Goal: Transaction & Acquisition: Book appointment/travel/reservation

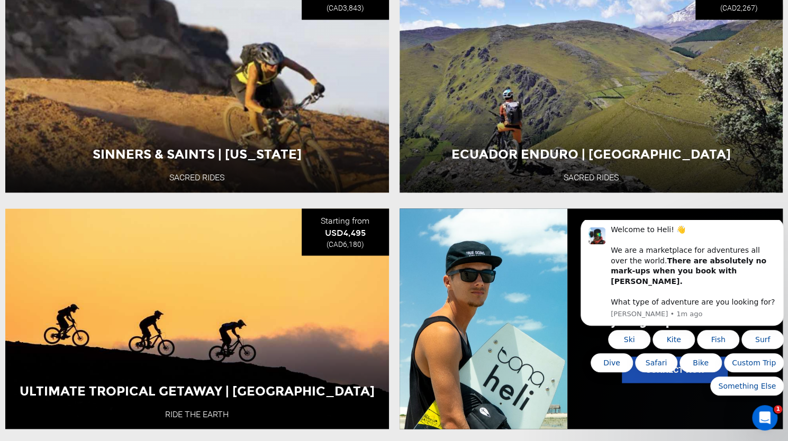
scroll to position [972, 0]
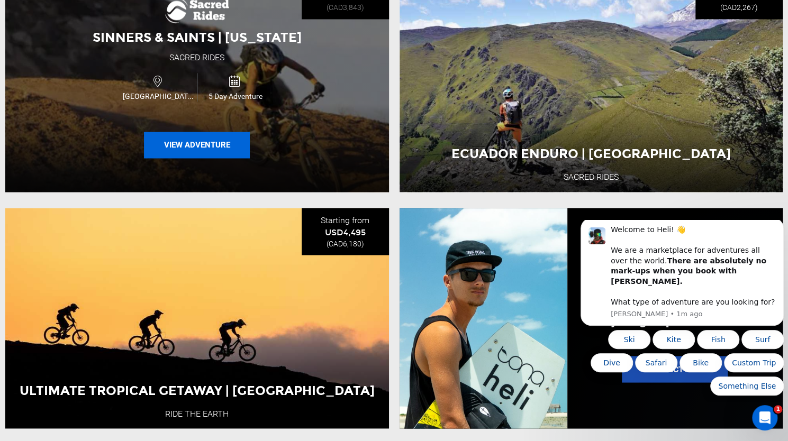
click at [224, 144] on button "View Adventure" at bounding box center [197, 145] width 106 height 26
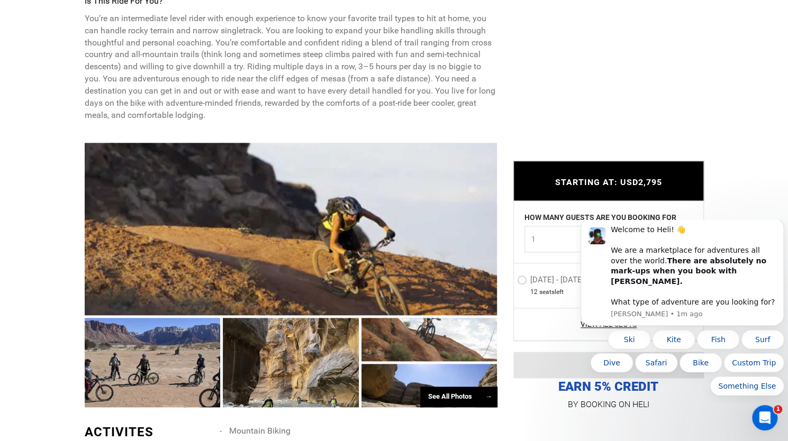
scroll to position [552, 0]
click at [370, 199] on div at bounding box center [291, 228] width 413 height 173
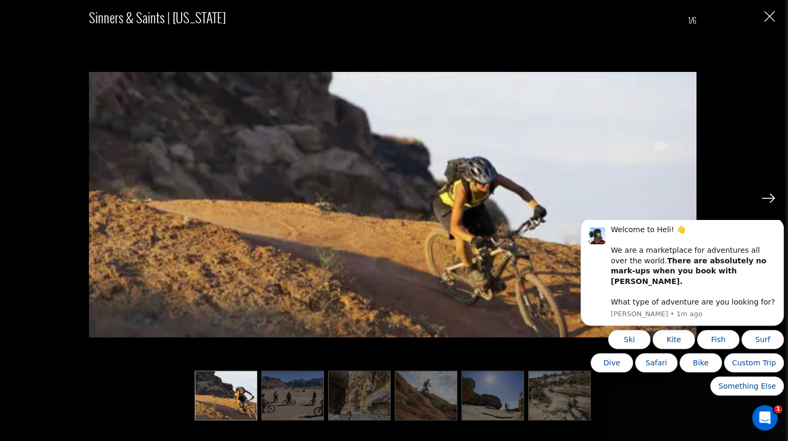
click at [776, 15] on div "Sinners & Saints | [US_STATE] 1/6" at bounding box center [392, 220] width 785 height 441
click at [768, 16] on img "Close" at bounding box center [769, 16] width 11 height 11
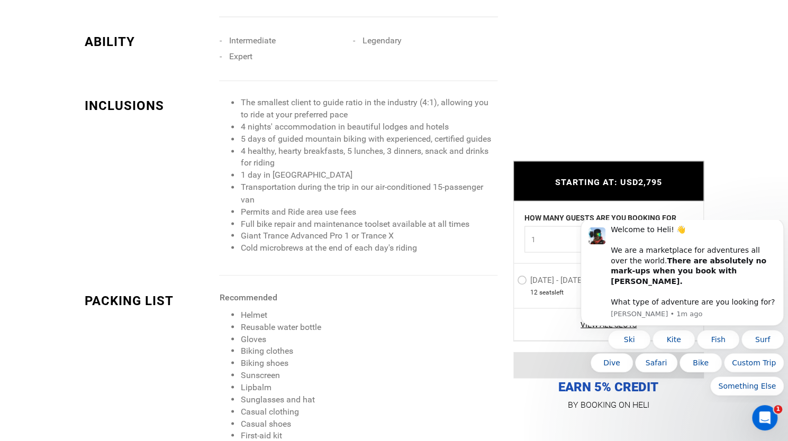
scroll to position [993, 0]
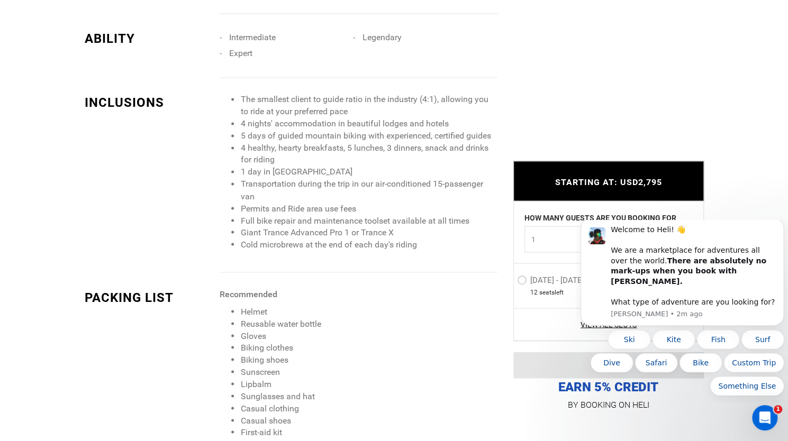
click at [405, 306] on li "Helmet" at bounding box center [368, 312] width 257 height 12
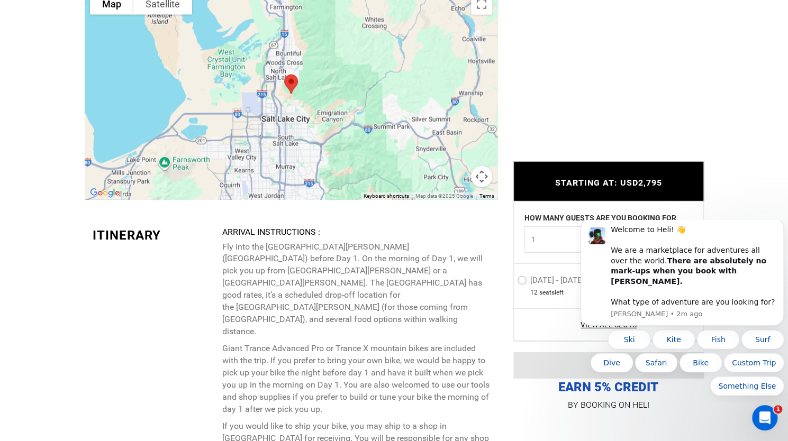
scroll to position [1954, 0]
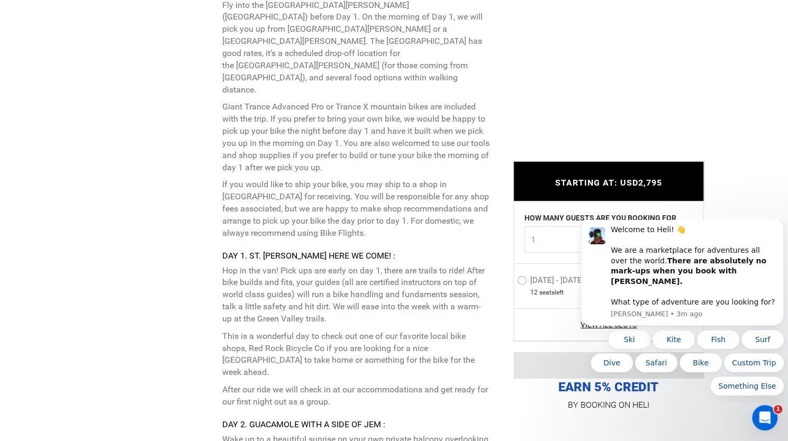
click at [439, 265] on p "Hop in the van! Pick ups are early on day 1, there are trails to ride! After bi…" at bounding box center [355, 295] width 267 height 60
click at [781, 224] on icon "Dismiss notification" at bounding box center [781, 221] width 6 height 6
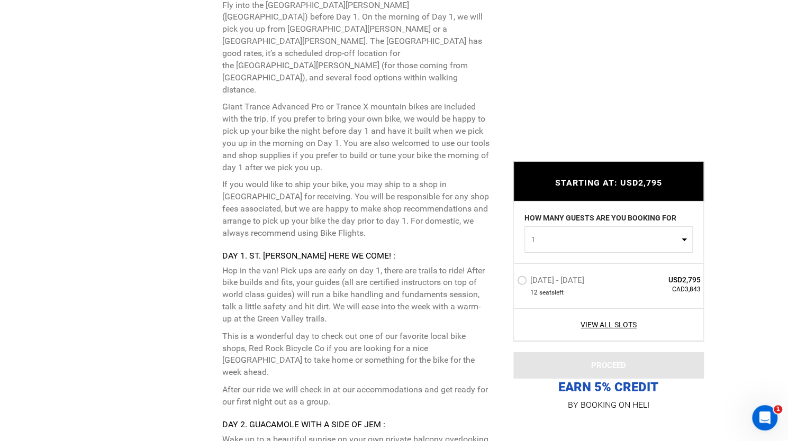
click at [672, 235] on span "1" at bounding box center [605, 239] width 148 height 11
click at [614, 281] on link "2" at bounding box center [608, 284] width 167 height 19
select select "2"
click at [601, 326] on link "View All Slots" at bounding box center [609, 324] width 184 height 11
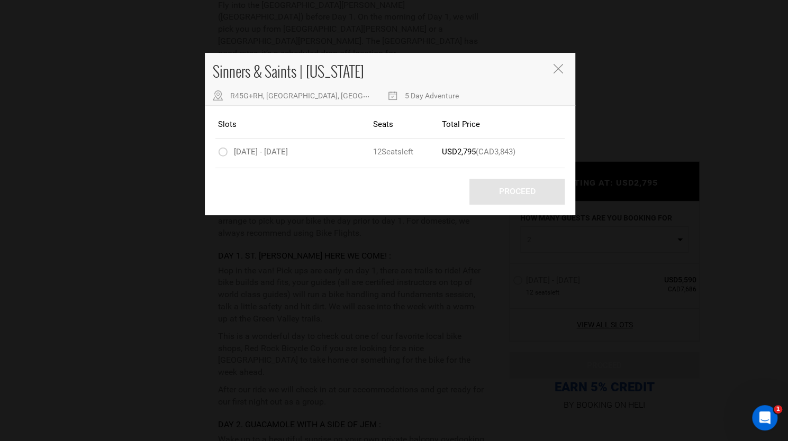
click at [387, 97] on em at bounding box center [392, 95] width 10 height 10
click at [385, 155] on span "Seat" at bounding box center [389, 152] width 16 height 10
click at [223, 153] on label "[DATE] - [DATE]" at bounding box center [254, 153] width 72 height 13
click at [211, 153] on input "[DATE] - [DATE]" at bounding box center [211, 151] width 0 height 13
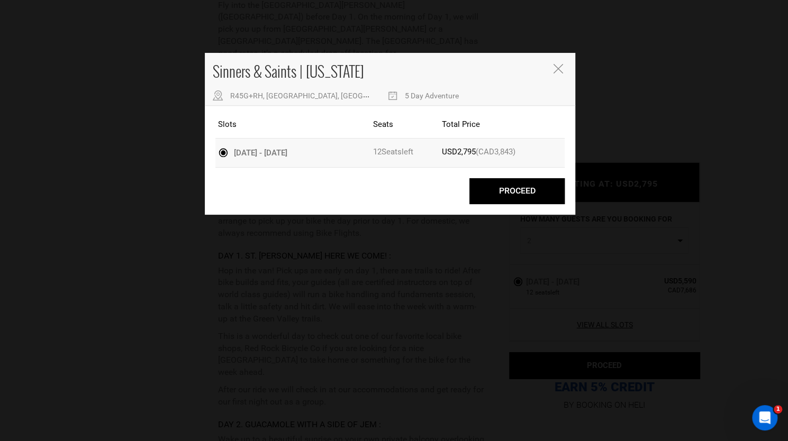
click at [223, 153] on label "[DATE] - [DATE]" at bounding box center [254, 153] width 72 height 13
click at [211, 153] on input "[DATE] - [DATE]" at bounding box center [211, 151] width 0 height 13
click at [562, 68] on icon "Close" at bounding box center [558, 69] width 10 height 10
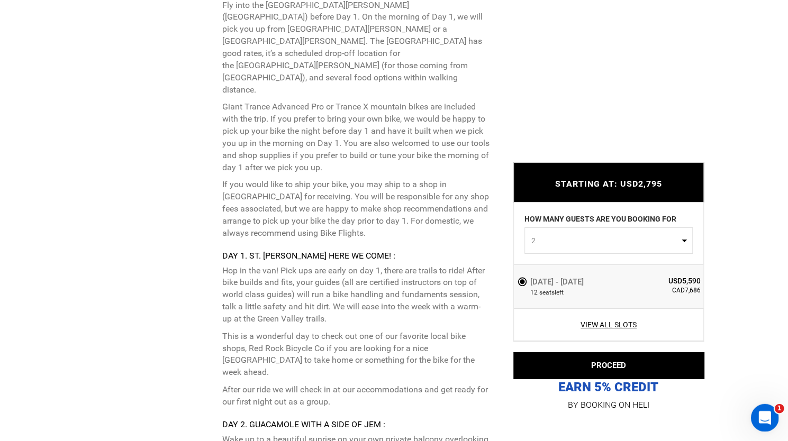
click at [769, 414] on icon "Open Intercom Messenger" at bounding box center [762, 416] width 17 height 17
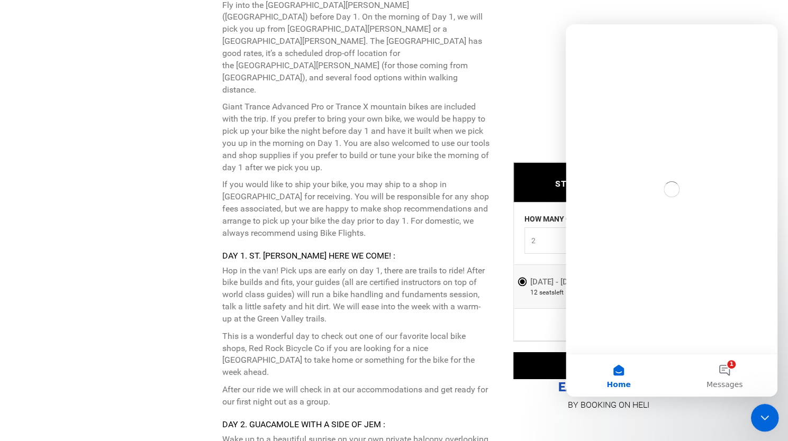
scroll to position [0, 0]
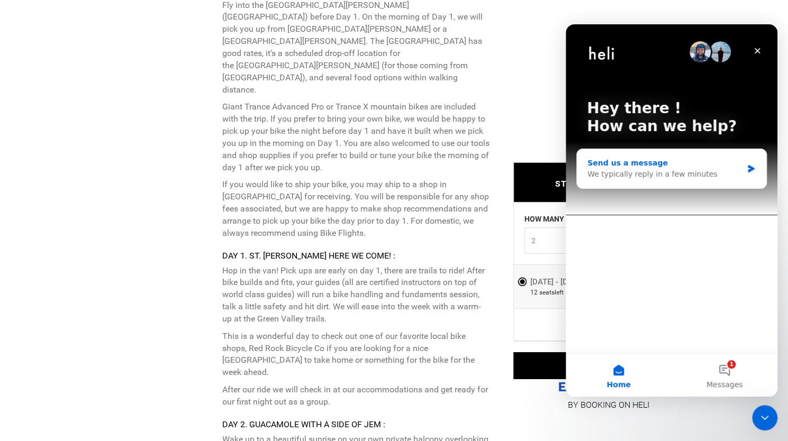
click at [640, 169] on div "We typically reply in a few minutes" at bounding box center [664, 174] width 155 height 11
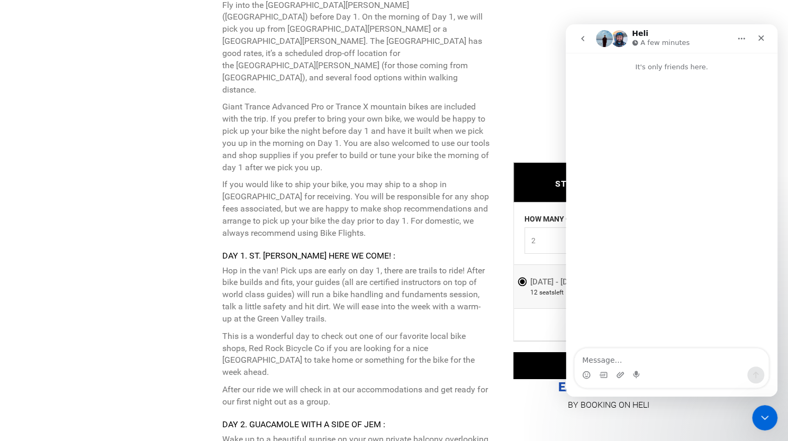
click at [647, 286] on div "Intercom messenger" at bounding box center [672, 210] width 212 height 277
click at [599, 364] on textarea "Message…" at bounding box center [671, 358] width 194 height 18
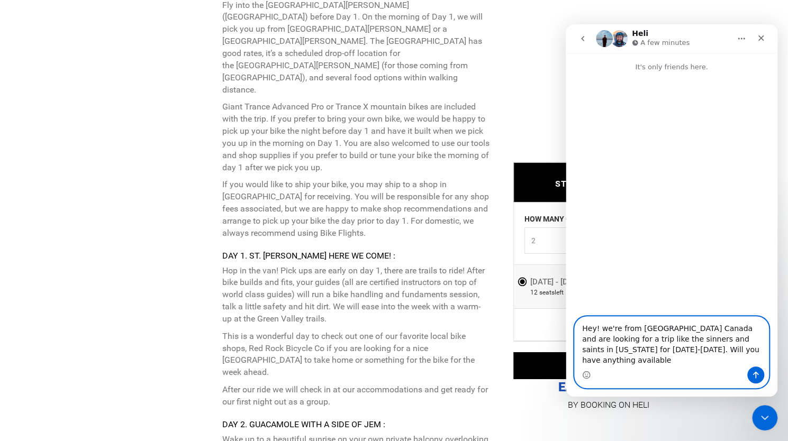
type textarea "Hey! we're from [GEOGRAPHIC_DATA] Canada and are looking for a trip like the si…"
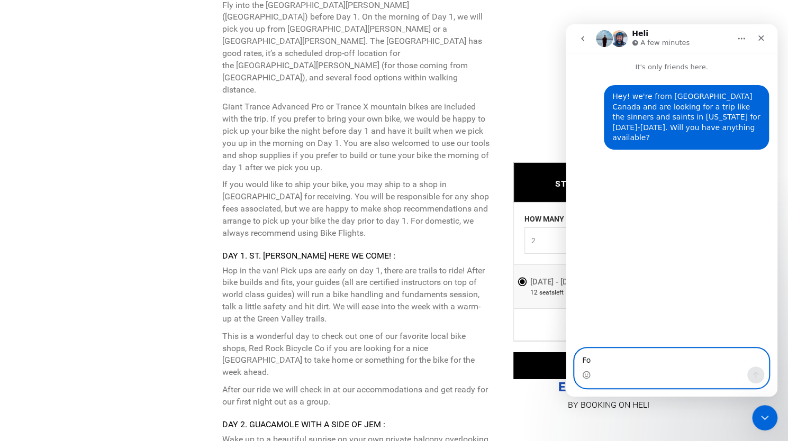
type textarea "For"
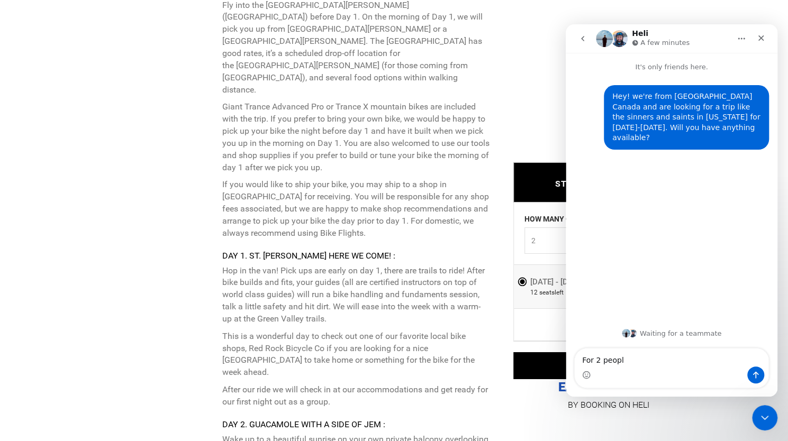
type textarea "For 2 people"
click at [404, 270] on p "Hop in the van! Pick ups are early on day 1, there are trails to ride! After bi…" at bounding box center [355, 295] width 267 height 60
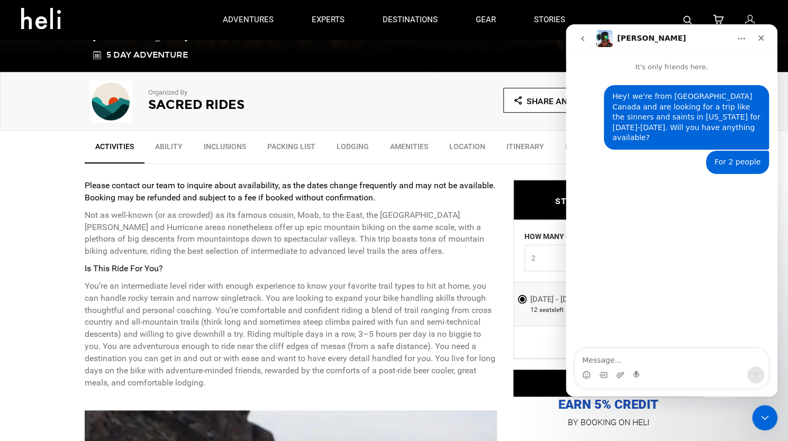
scroll to position [283, 0]
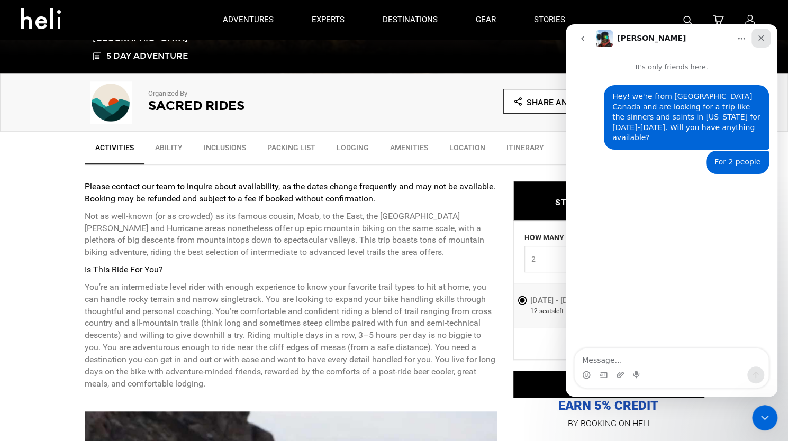
click at [762, 44] on div "Close" at bounding box center [760, 38] width 19 height 19
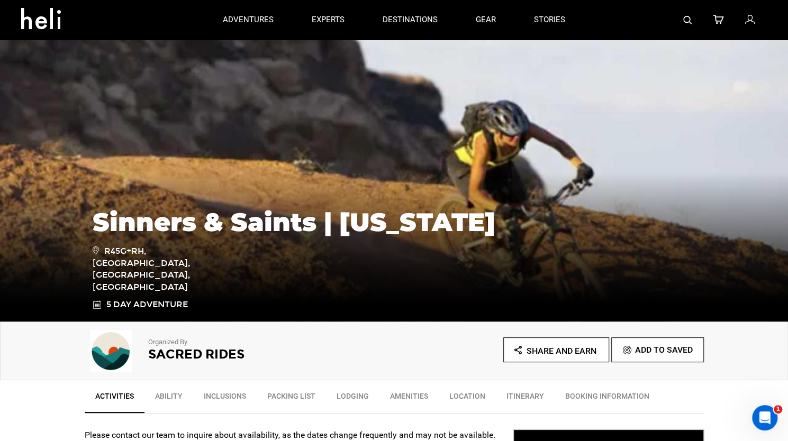
scroll to position [0, 0]
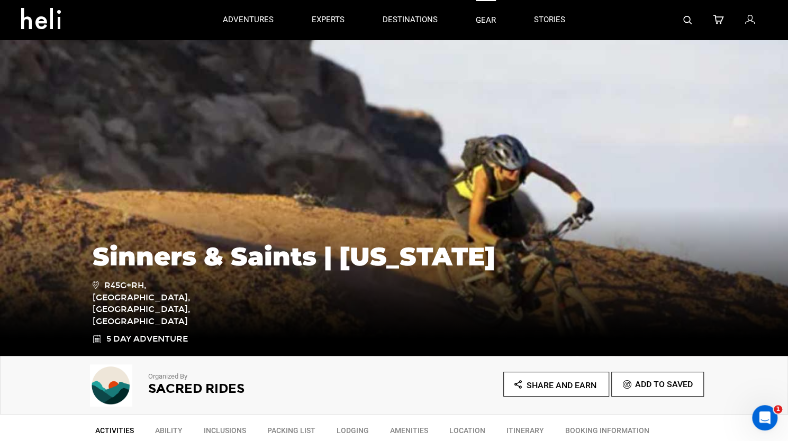
click at [481, 23] on link "gear" at bounding box center [486, 20] width 20 height 40
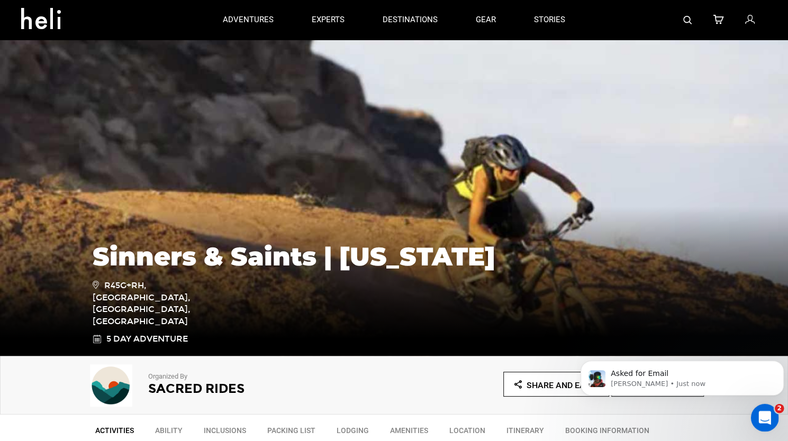
click at [762, 411] on icon "Open Intercom Messenger" at bounding box center [762, 416] width 17 height 17
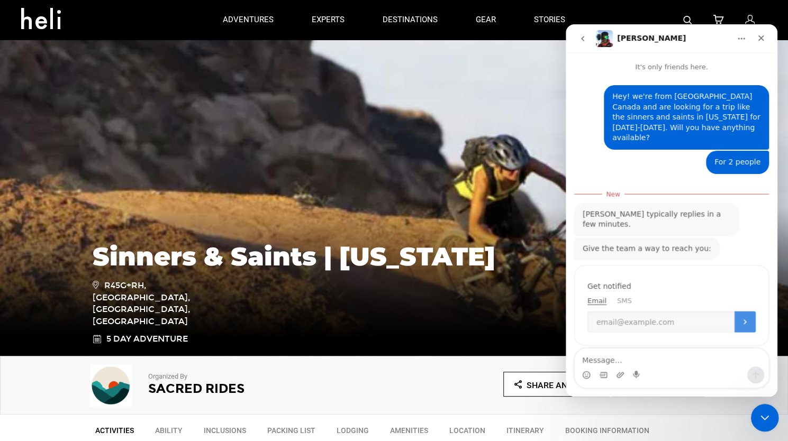
scroll to position [1, 0]
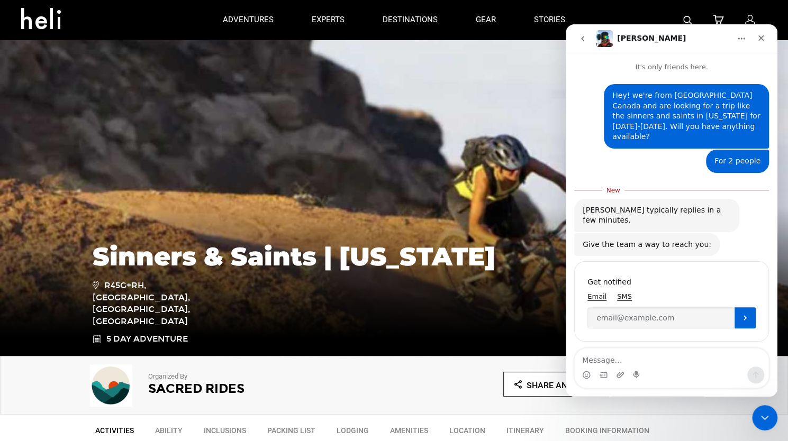
click at [618, 293] on span "SMS" at bounding box center [624, 297] width 15 height 8
type input "[PHONE_NUMBER]"
click at [745, 307] on div "You'll be notified here and by SMS Get notified Email SMS [PHONE_NUMBER]" at bounding box center [671, 301] width 195 height 80
click at [742, 314] on icon "Submit" at bounding box center [745, 318] width 8 height 8
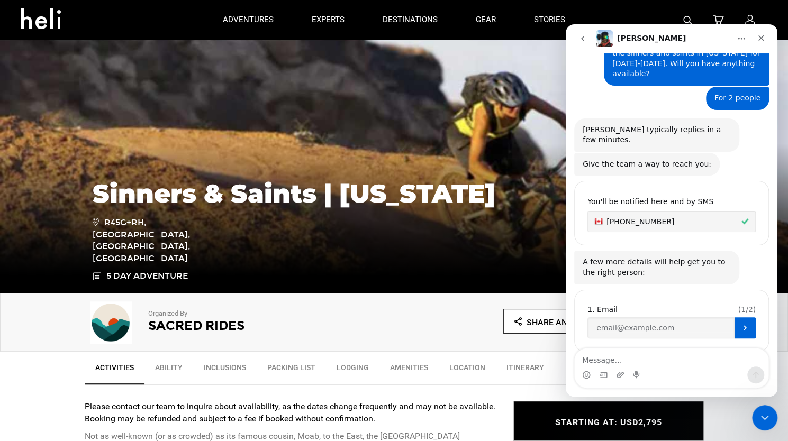
scroll to position [63, 0]
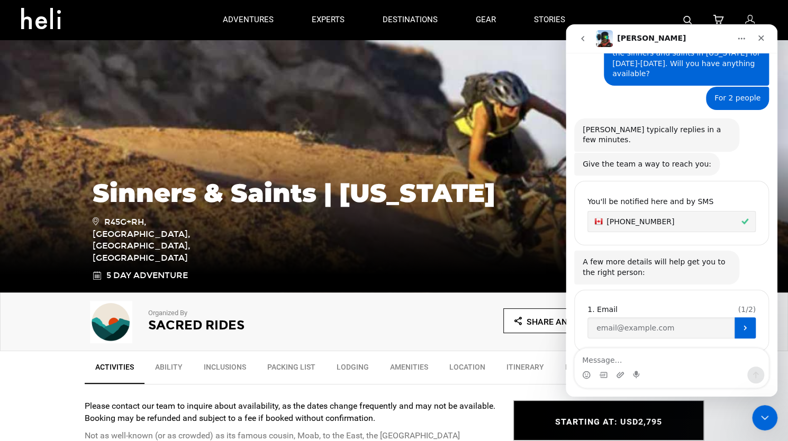
click at [230, 372] on link "Inclusions" at bounding box center [224, 370] width 63 height 26
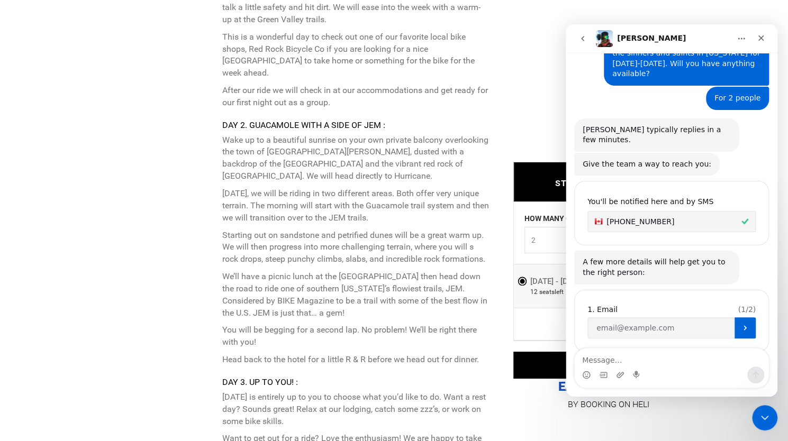
scroll to position [2254, 0]
click at [452, 229] on p "Wake up to a beautiful sunrise on your own private balcony overlooking the town…" at bounding box center [355, 250] width 267 height 232
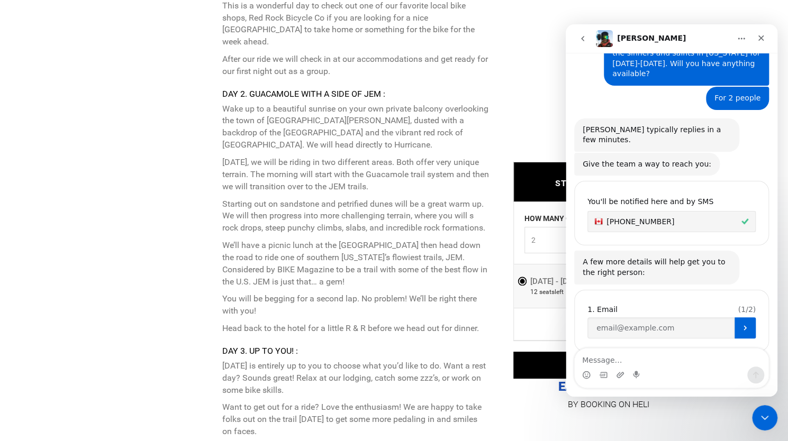
scroll to position [2291, 0]
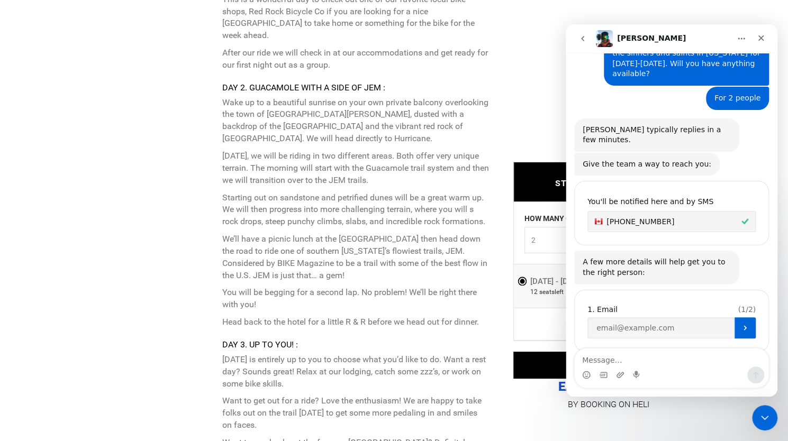
click at [382, 105] on p "Wake up to a beautiful sunrise on your own private balcony overlooking the town…" at bounding box center [355, 121] width 267 height 48
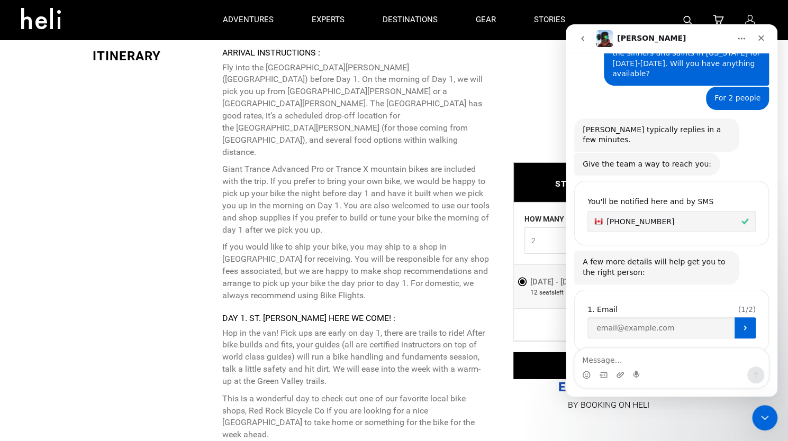
scroll to position [1890, 0]
click at [404, 329] on p "Hop in the van! Pick ups are early on day 1, there are trails to ride! After bi…" at bounding box center [355, 359] width 267 height 60
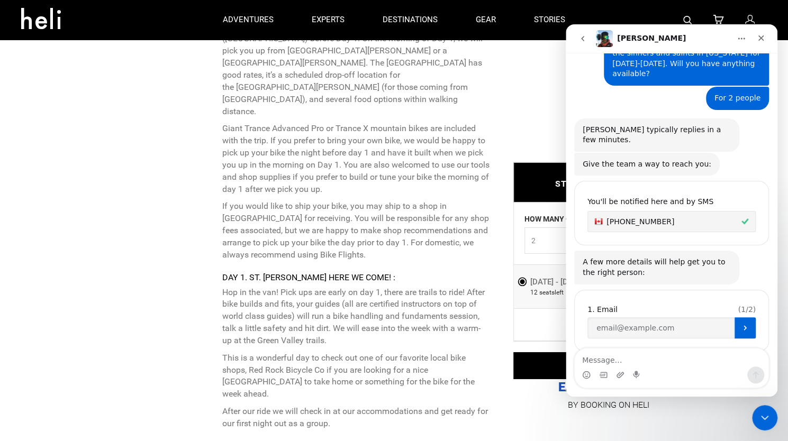
scroll to position [1831, 0]
